Goal: Task Accomplishment & Management: Manage account settings

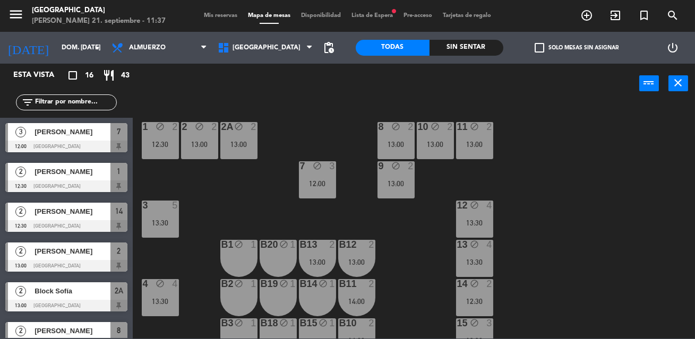
click at [569, 273] on div "1 block 2 12:30 2 block 2 13:00 8 block 2 13:00 10 block 2 13:00 11 block 2 13:…" at bounding box center [417, 221] width 555 height 236
click at [225, 19] on span "Mis reservas" at bounding box center [221, 16] width 44 height 6
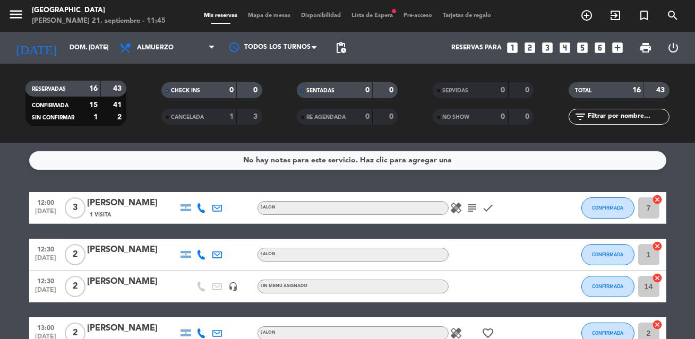
click at [259, 178] on div "No hay notas para este servicio. Haz clic para agregar una 12:00 [DATE] 3 [PERS…" at bounding box center [347, 241] width 695 height 196
click at [476, 208] on icon "subject" at bounding box center [472, 208] width 13 height 13
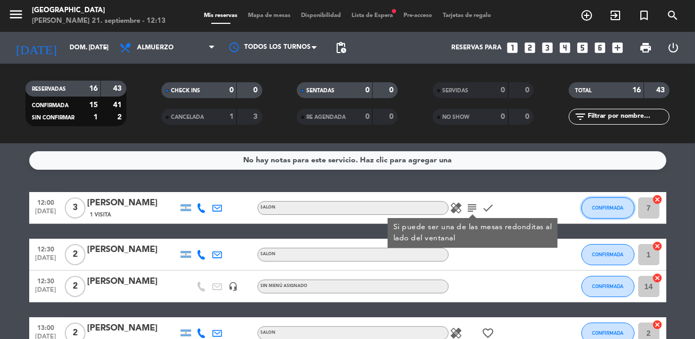
click at [593, 211] on button "CONFIRMADA" at bounding box center [607, 208] width 53 height 21
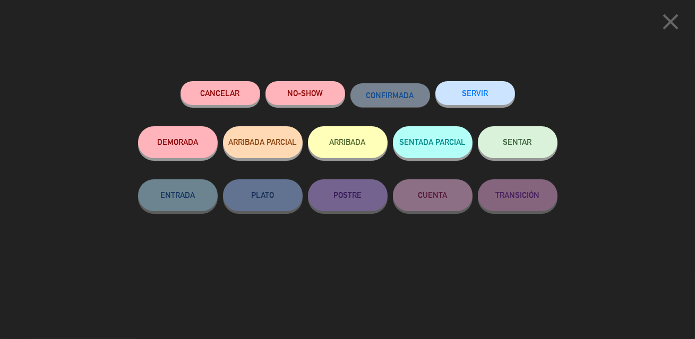
click at [461, 95] on button "SERVIR" at bounding box center [475, 93] width 80 height 24
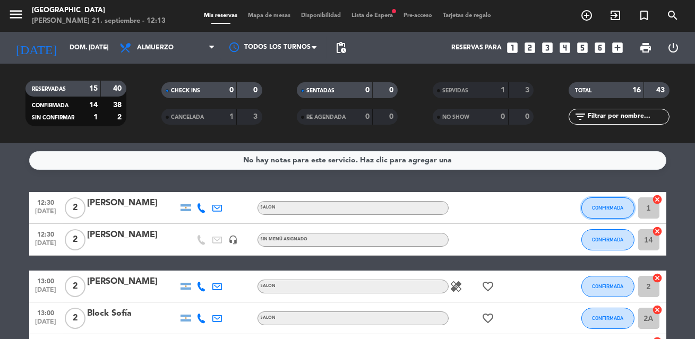
click at [601, 204] on button "CONFIRMADA" at bounding box center [607, 208] width 53 height 21
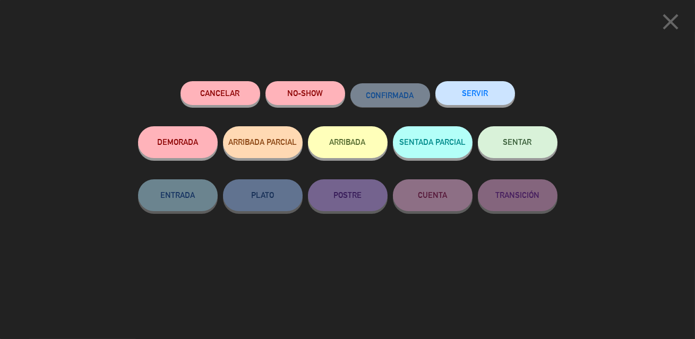
click at [458, 87] on button "SERVIR" at bounding box center [475, 93] width 80 height 24
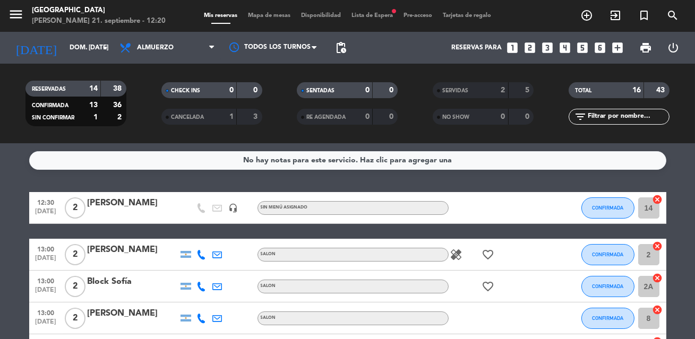
click at [387, 13] on span "Lista de Espera fiber_manual_record" at bounding box center [372, 16] width 52 height 6
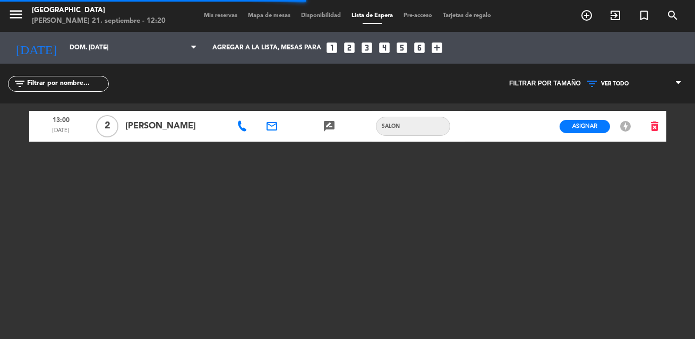
click at [359, 200] on div "13:00 [DATE] 2 [PERSON_NAME] email rate_review credit_card SALON Asignar EN ESP…" at bounding box center [347, 237] width 637 height 266
click at [226, 17] on span "Mis reservas" at bounding box center [221, 16] width 44 height 6
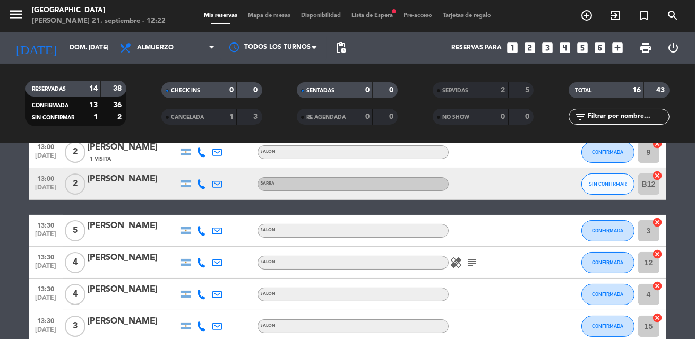
scroll to position [295, 0]
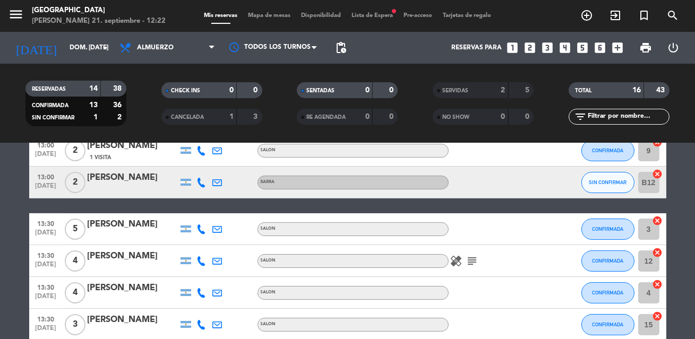
click at [475, 259] on icon "subject" at bounding box center [472, 261] width 13 height 13
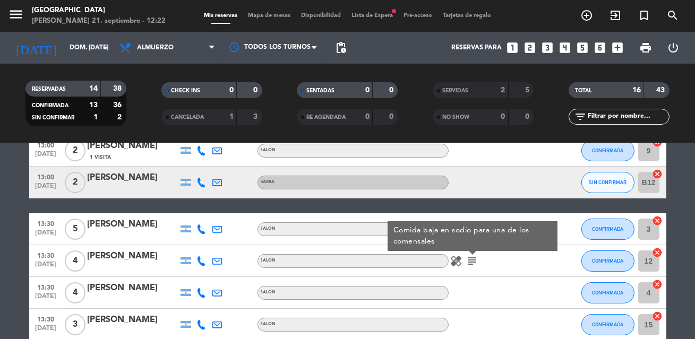
click at [688, 271] on bookings-row "12:30 [DATE] 2 [PERSON_NAME] headset_mic Sin menú asignado CONFIRMADA 14 cancel…" at bounding box center [347, 142] width 695 height 491
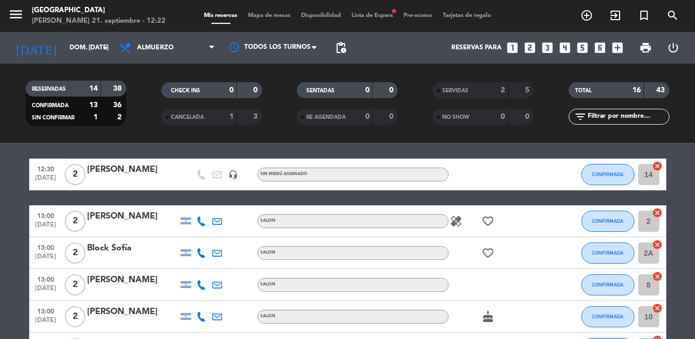
scroll to position [0, 0]
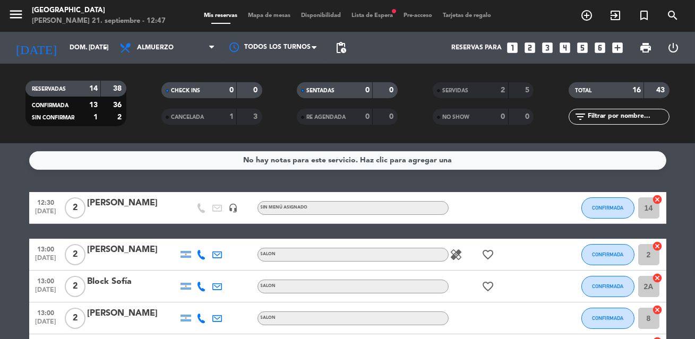
click at [38, 246] on span "13:00" at bounding box center [46, 249] width 27 height 12
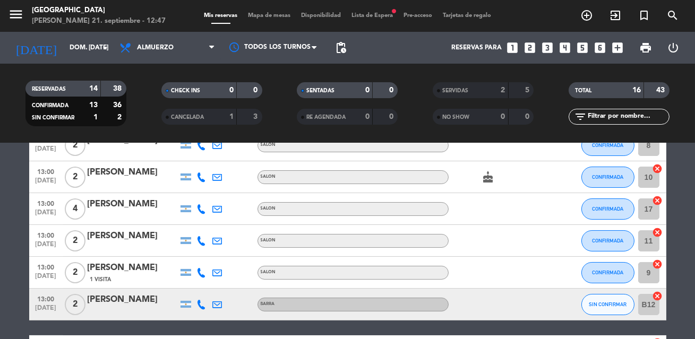
scroll to position [179, 0]
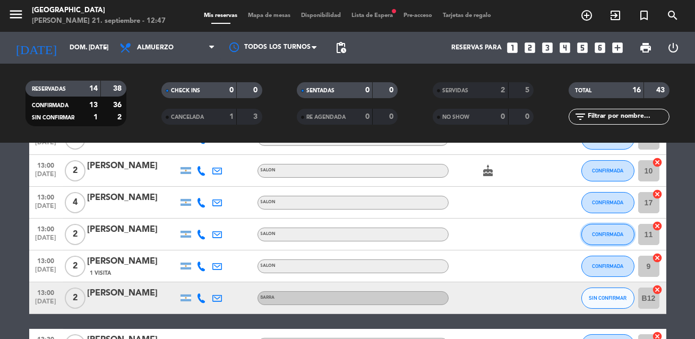
click at [603, 233] on span "CONFIRMADA" at bounding box center [607, 235] width 31 height 6
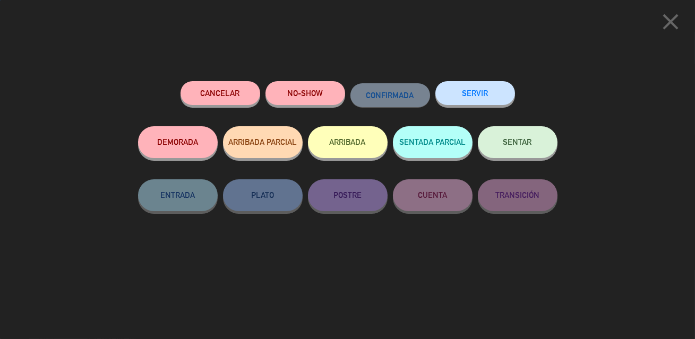
click at [487, 101] on button "SERVIR" at bounding box center [475, 93] width 80 height 24
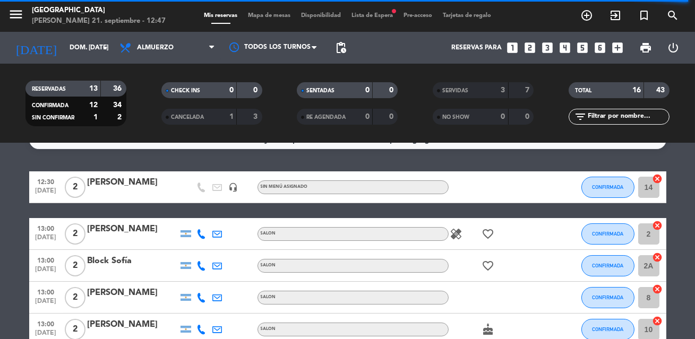
scroll to position [19, 0]
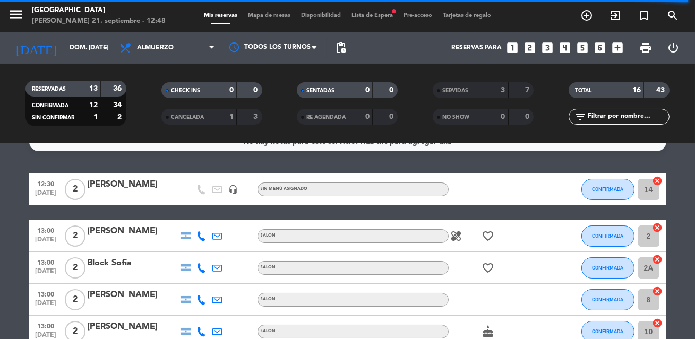
click at [457, 235] on icon "healing" at bounding box center [456, 236] width 13 height 13
click at [618, 239] on button "CONFIRMADA" at bounding box center [607, 236] width 53 height 21
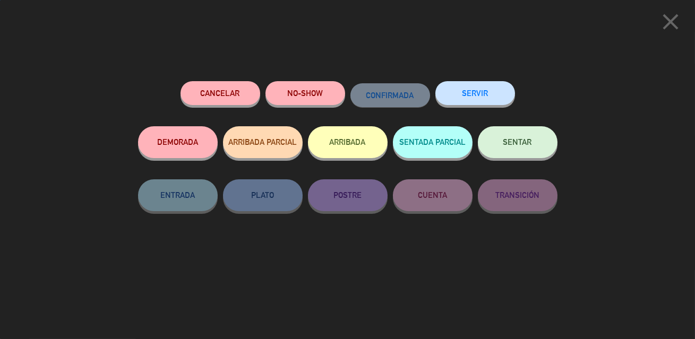
click at [635, 180] on div "close Cancelar NO-SHOW CONFIRMADA SERVIR DEMORADA ARRIBADA PARCIAL ARRIBADA SEN…" at bounding box center [347, 169] width 695 height 339
click at [673, 31] on icon "close" at bounding box center [670, 21] width 27 height 27
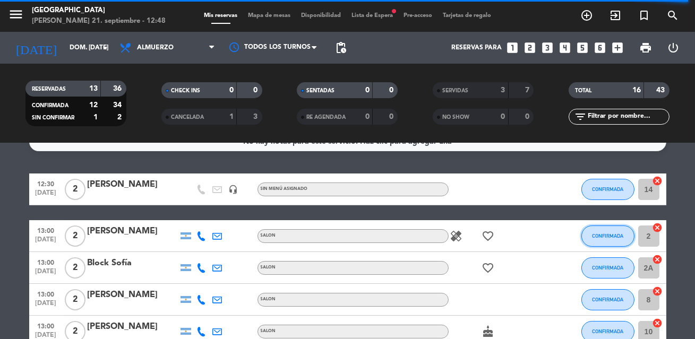
click at [604, 234] on span "CONFIRMADA" at bounding box center [607, 236] width 31 height 6
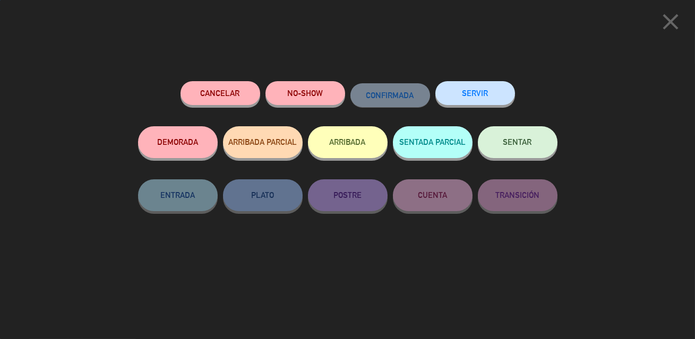
click at [451, 89] on button "SERVIR" at bounding box center [475, 93] width 80 height 24
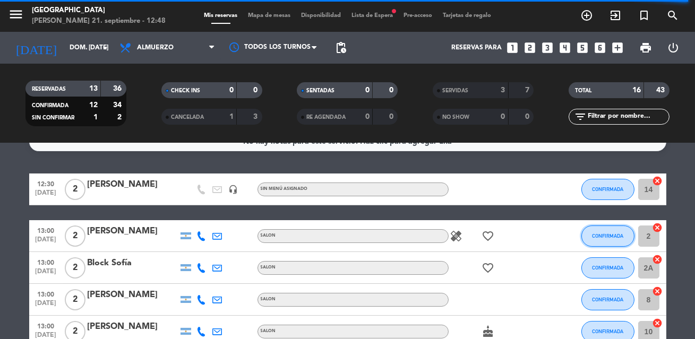
click at [622, 232] on button "CONFIRMADA" at bounding box center [607, 236] width 53 height 21
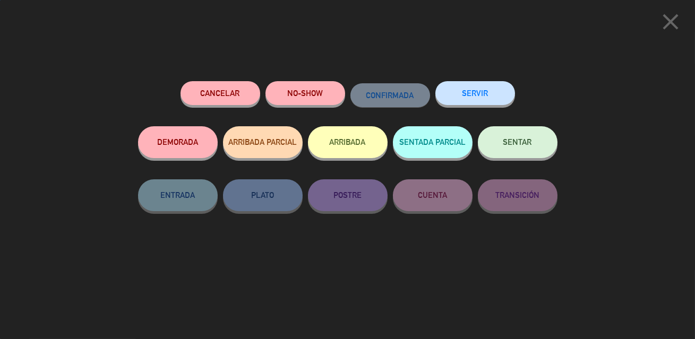
click at [503, 91] on button "SERVIR" at bounding box center [475, 93] width 80 height 24
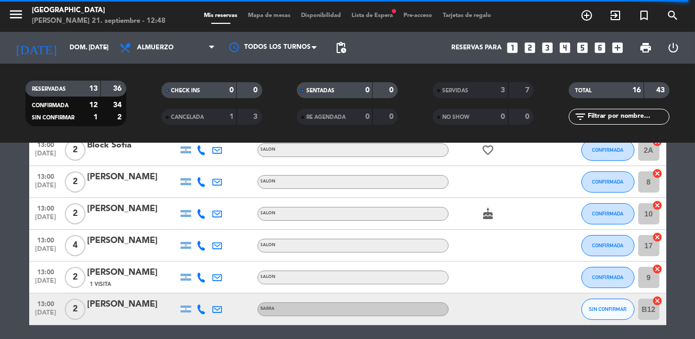
scroll to position [0, 0]
